Goal: Transaction & Acquisition: Download file/media

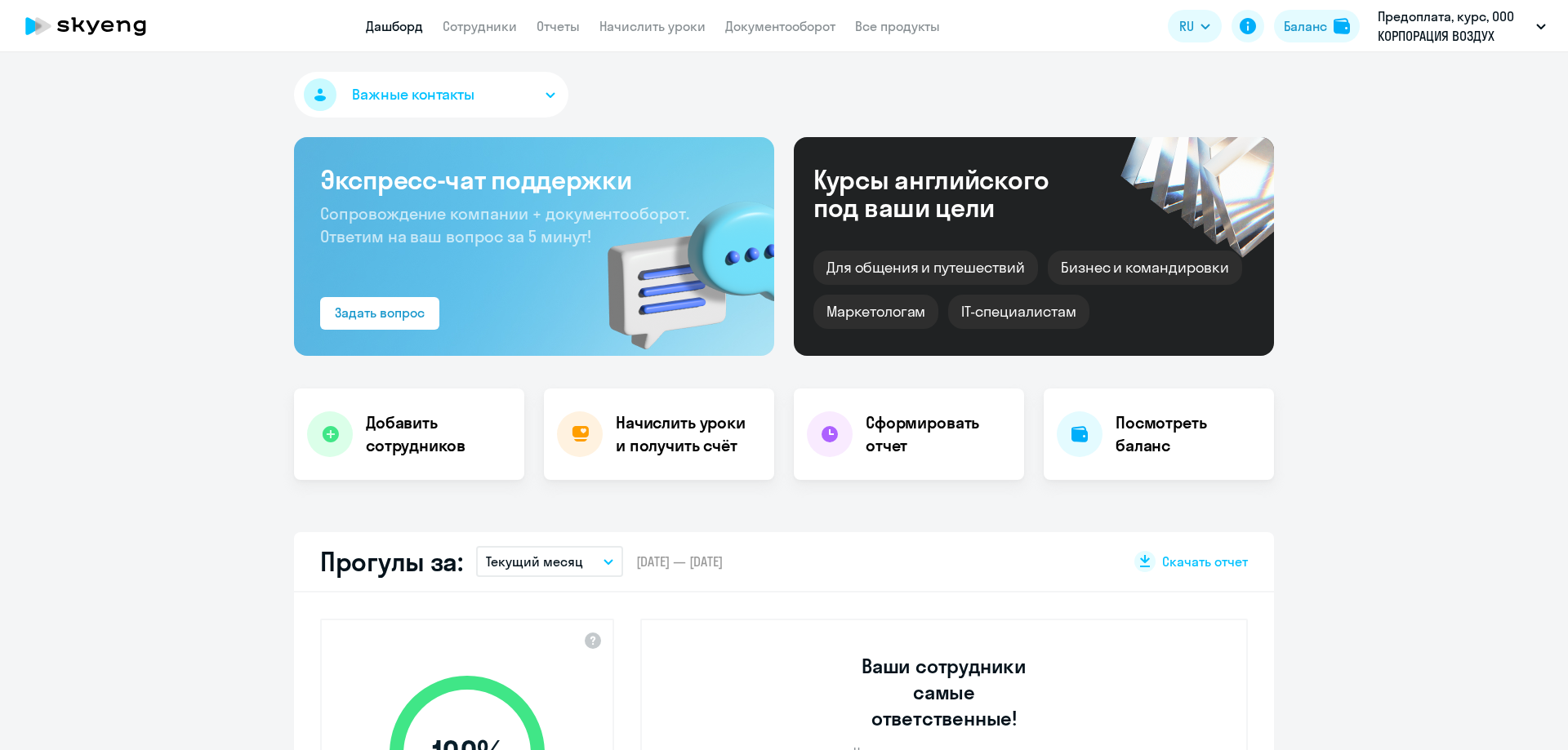
select select "30"
click at [547, 86] on button "Важные контакты" at bounding box center [431, 94] width 274 height 46
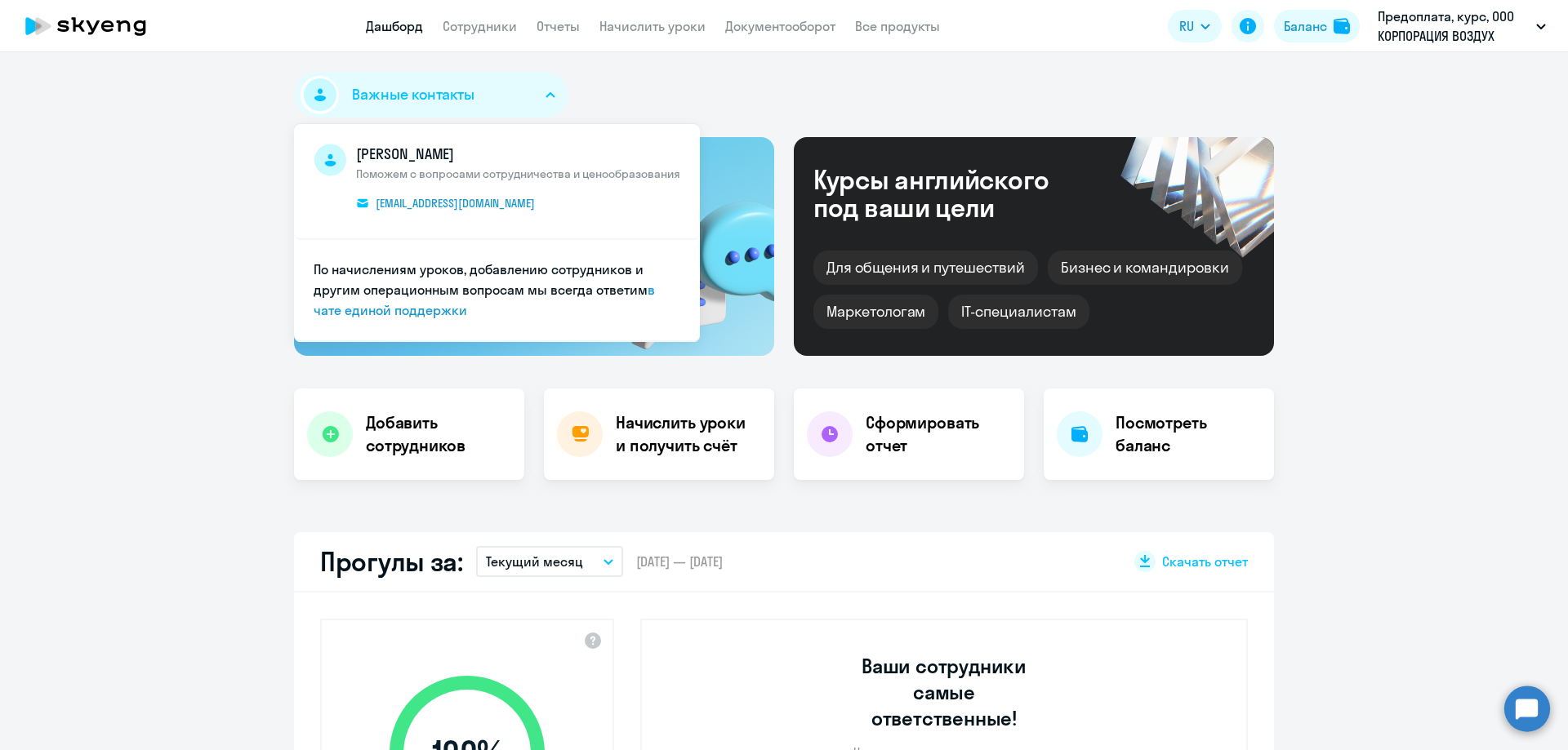
click at [548, 86] on button "Важные контакты" at bounding box center [431, 94] width 274 height 46
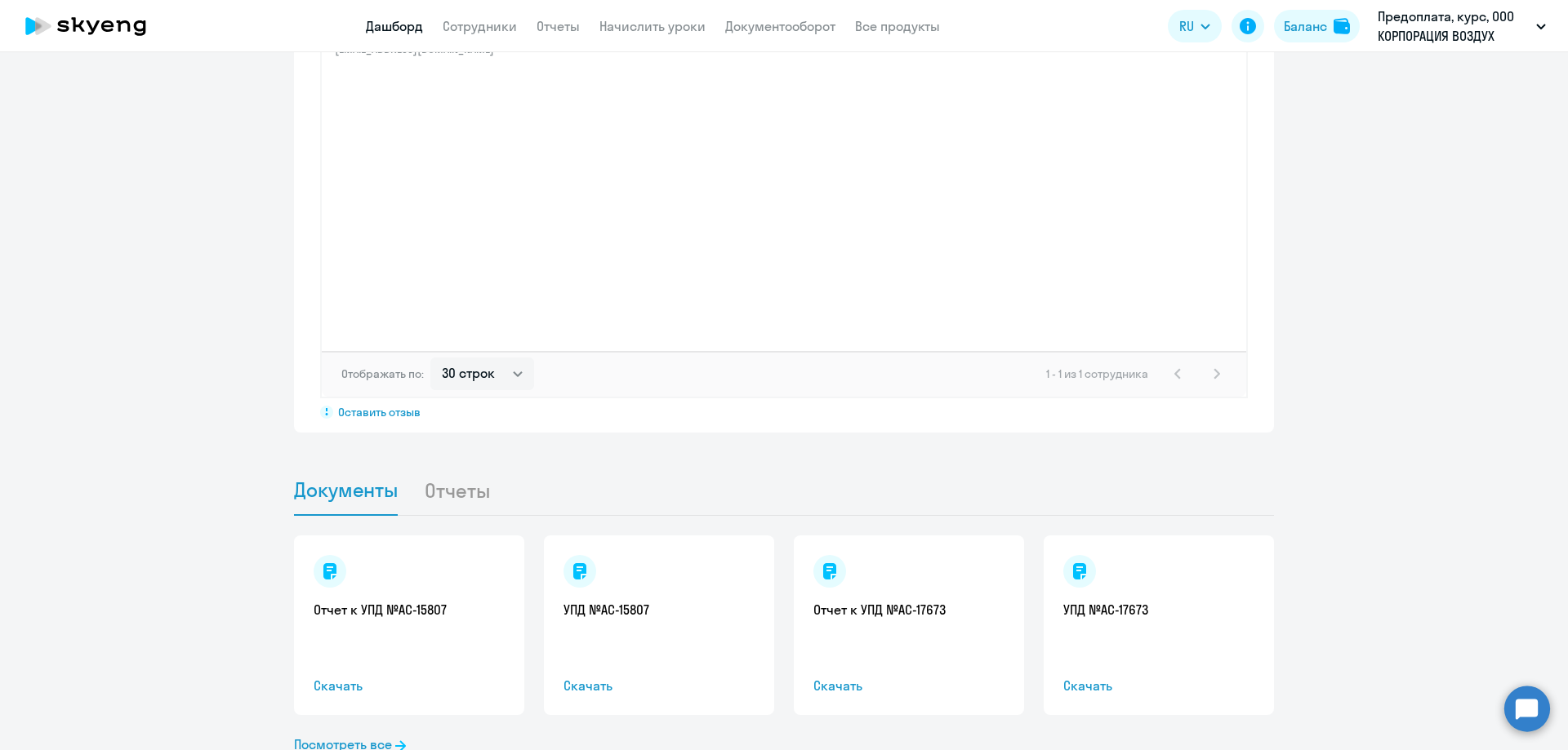
scroll to position [1323, 0]
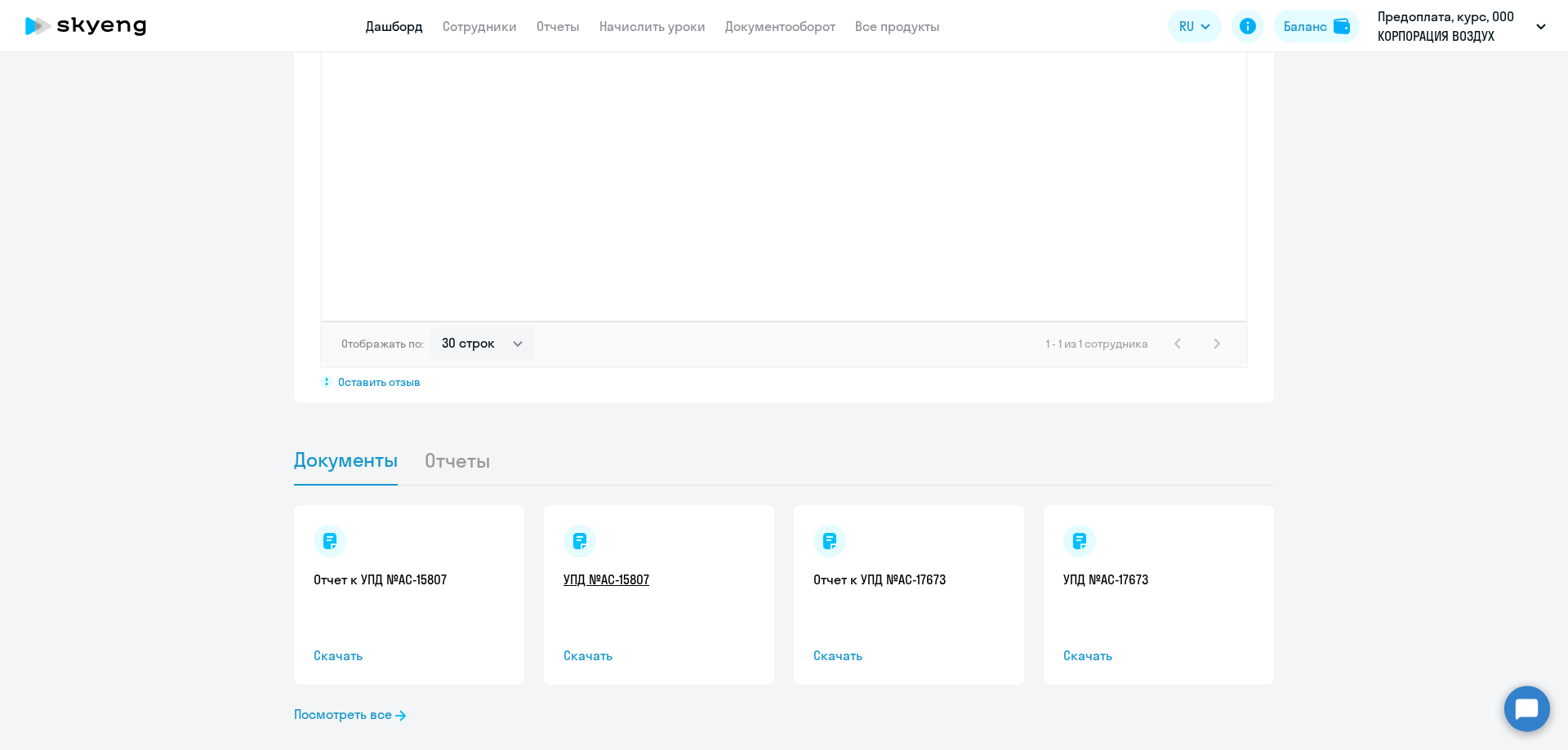
click at [589, 571] on link "УПД №AC-15807" at bounding box center [659, 580] width 191 height 18
click at [1086, 571] on link "УПД №AC-17673" at bounding box center [1159, 580] width 191 height 18
click at [395, 571] on link "Отчет к УПД №AC-15807" at bounding box center [408, 580] width 191 height 18
drag, startPoint x: 451, startPoint y: 436, endPoint x: 421, endPoint y: 429, distance: 30.8
click at [450, 436] on li "Отчеты" at bounding box center [470, 460] width 93 height 50
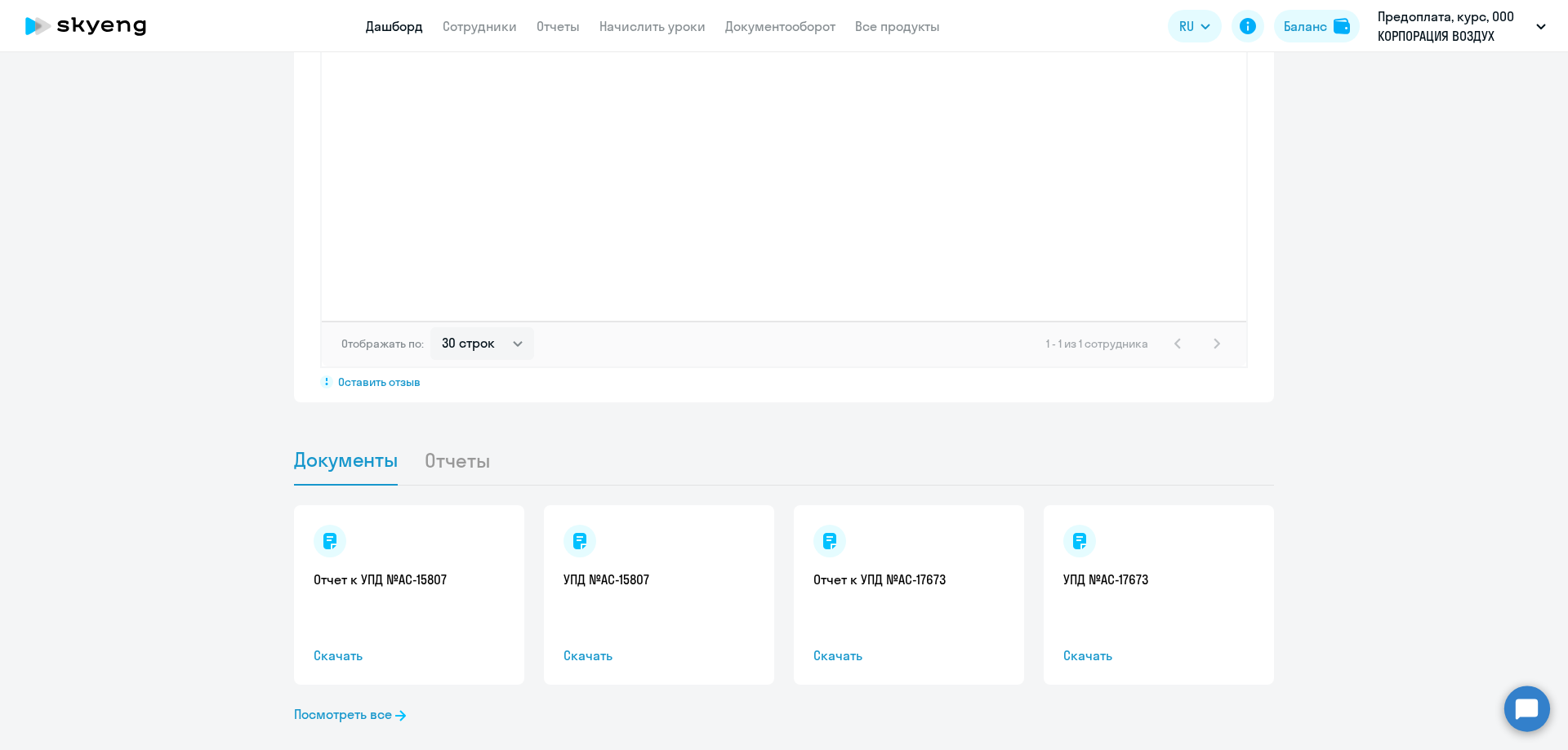
click at [453, 445] on li "Отчеты" at bounding box center [470, 460] width 93 height 50
click at [316, 447] on span "Документы" at bounding box center [346, 459] width 104 height 24
click at [386, 705] on link "Посмотреть все" at bounding box center [350, 715] width 112 height 20
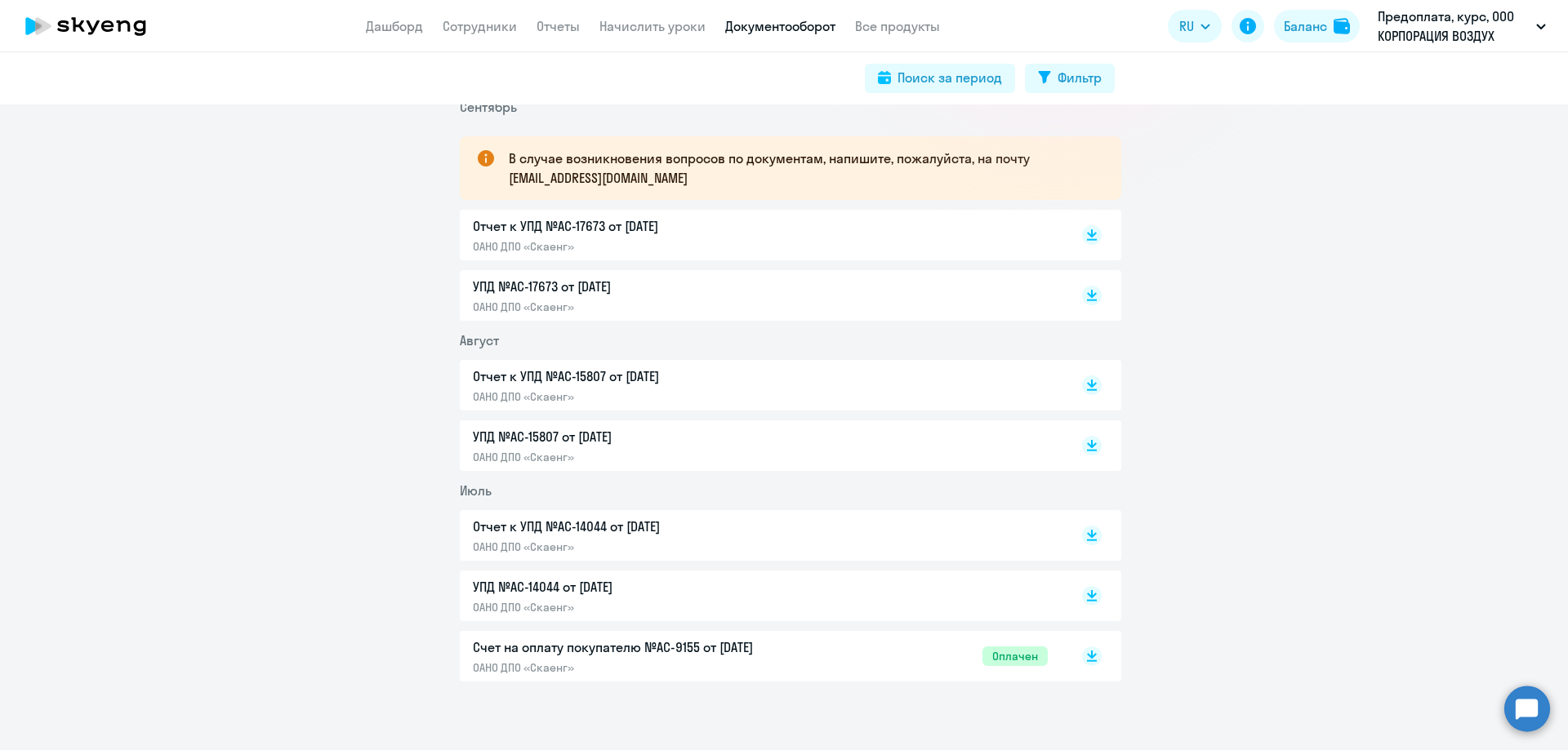
scroll to position [281, 0]
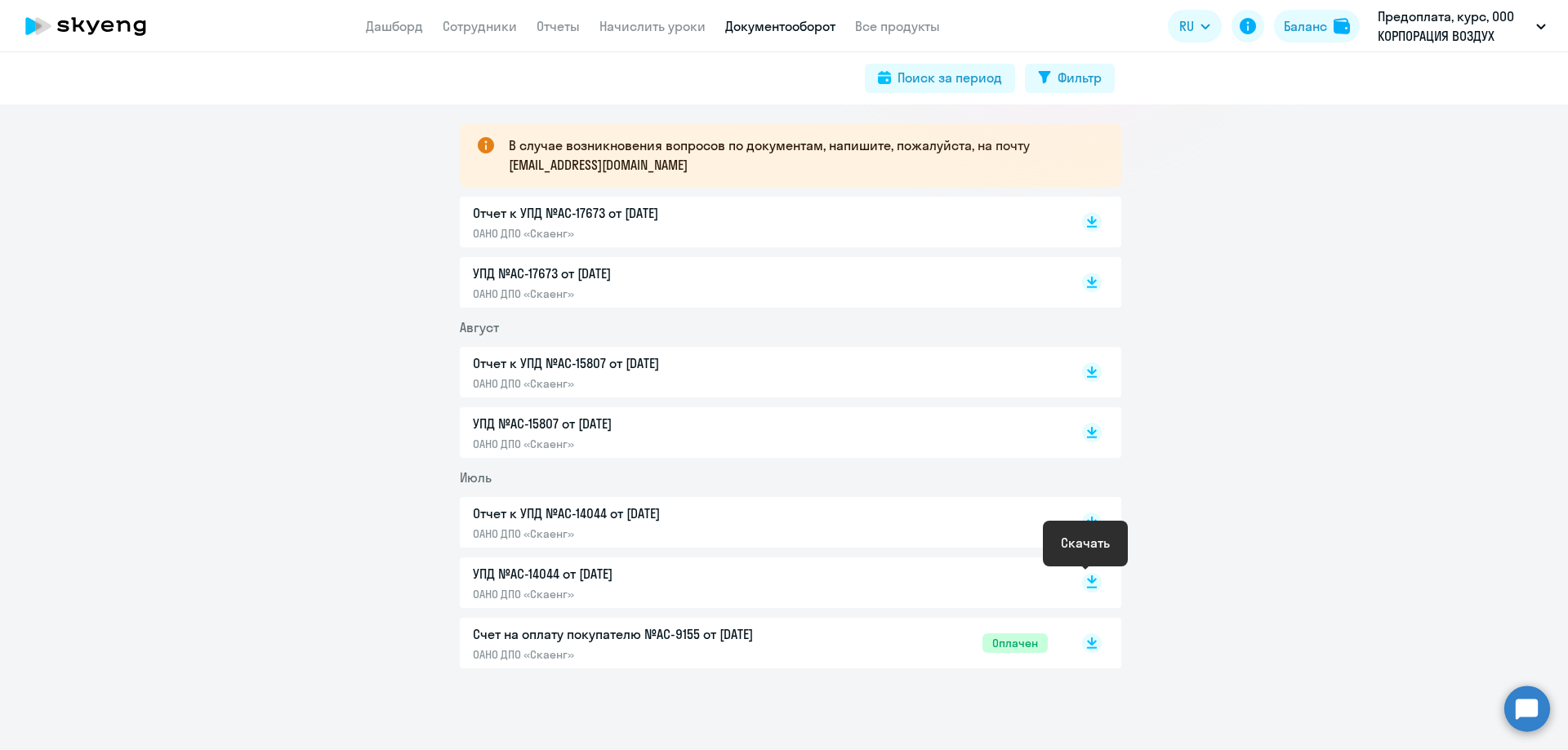
click at [1093, 581] on rect at bounding box center [1092, 583] width 20 height 20
click at [1087, 431] on icon at bounding box center [1091, 429] width 10 height 8
click at [1087, 279] on rect at bounding box center [1092, 282] width 20 height 20
